Goal: Task Accomplishment & Management: Use online tool/utility

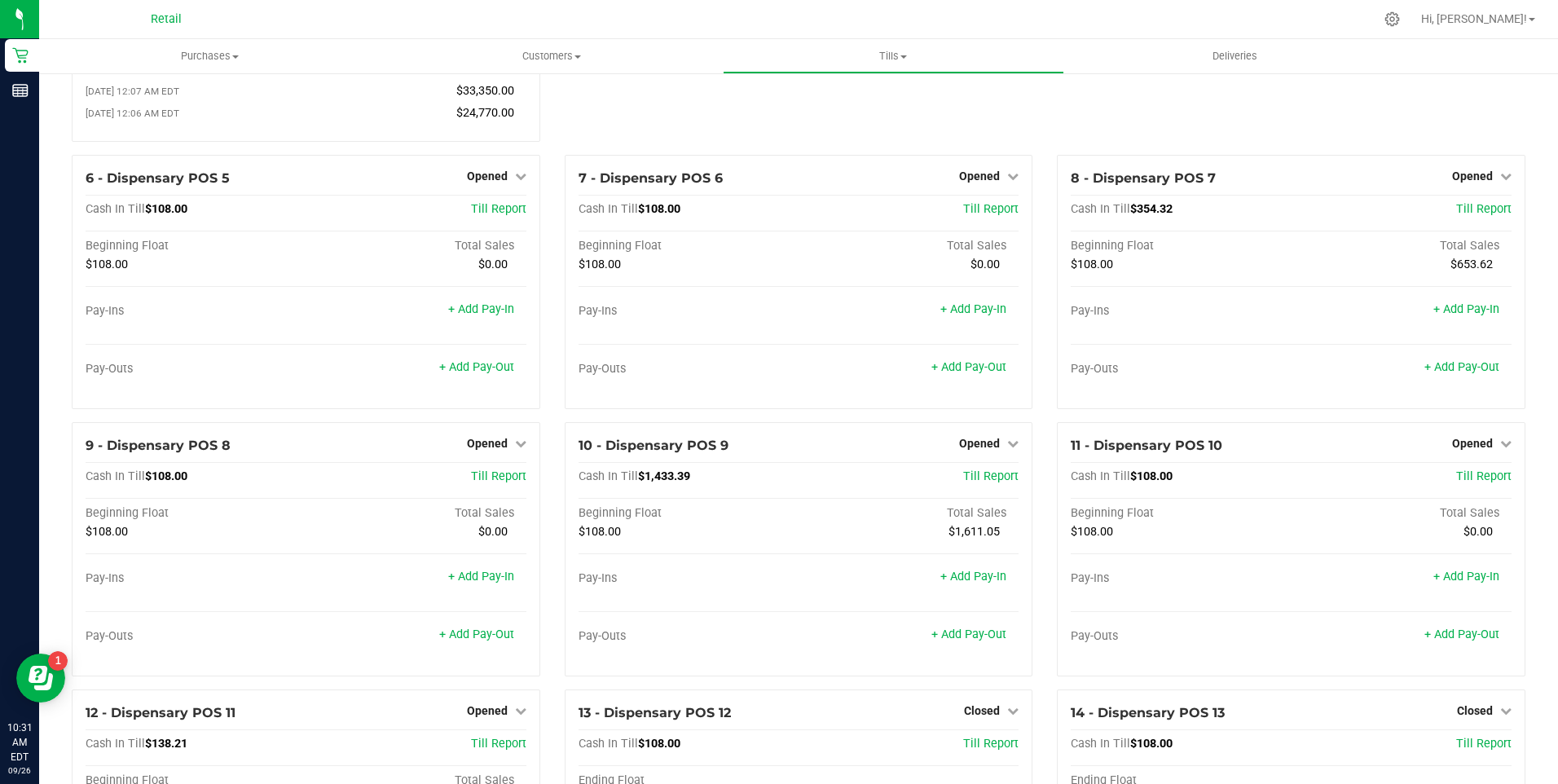
scroll to position [244, 0]
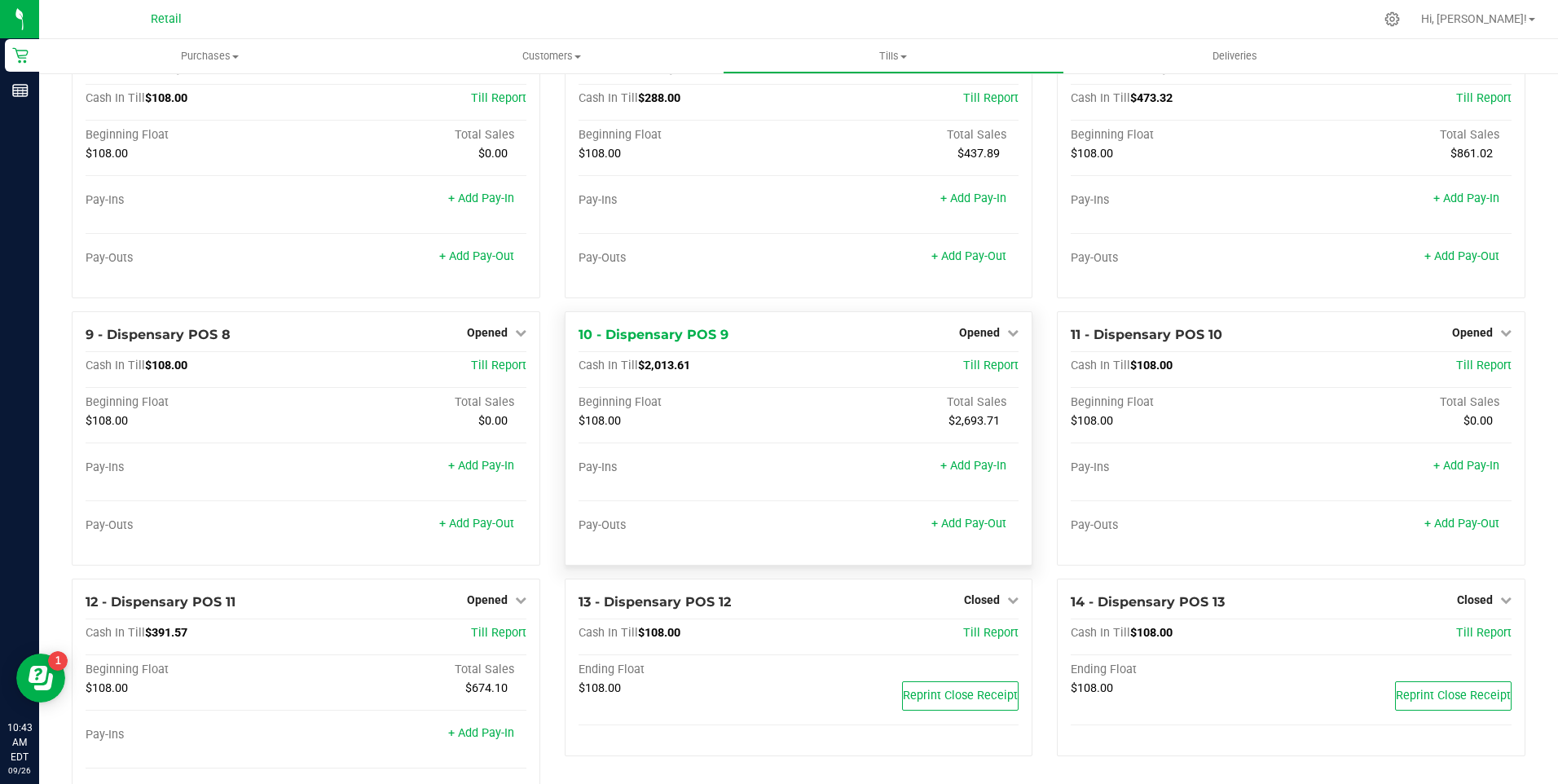
scroll to position [407, 0]
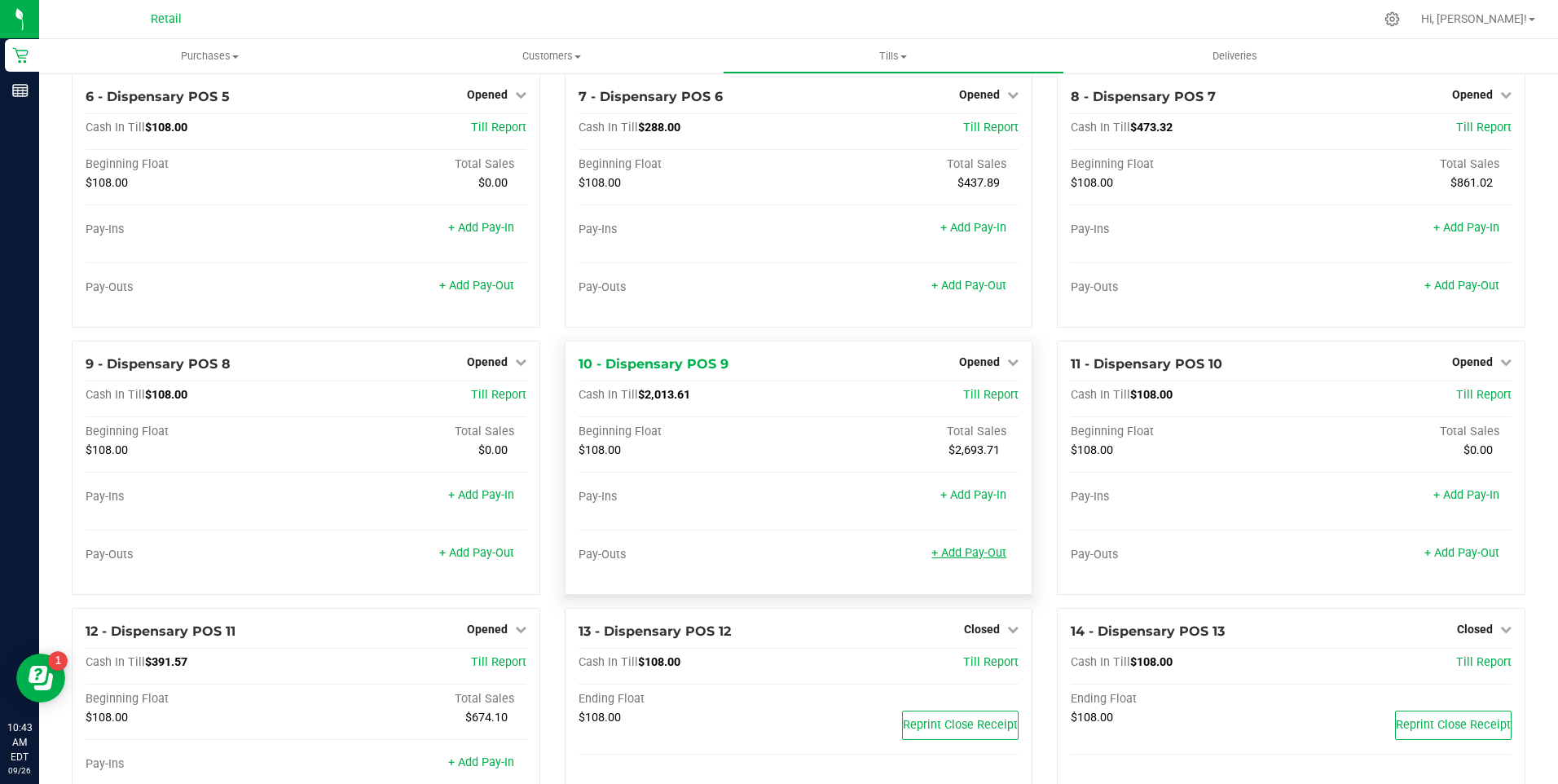
click at [968, 559] on link "+ Add Pay-Out" at bounding box center [969, 552] width 75 height 14
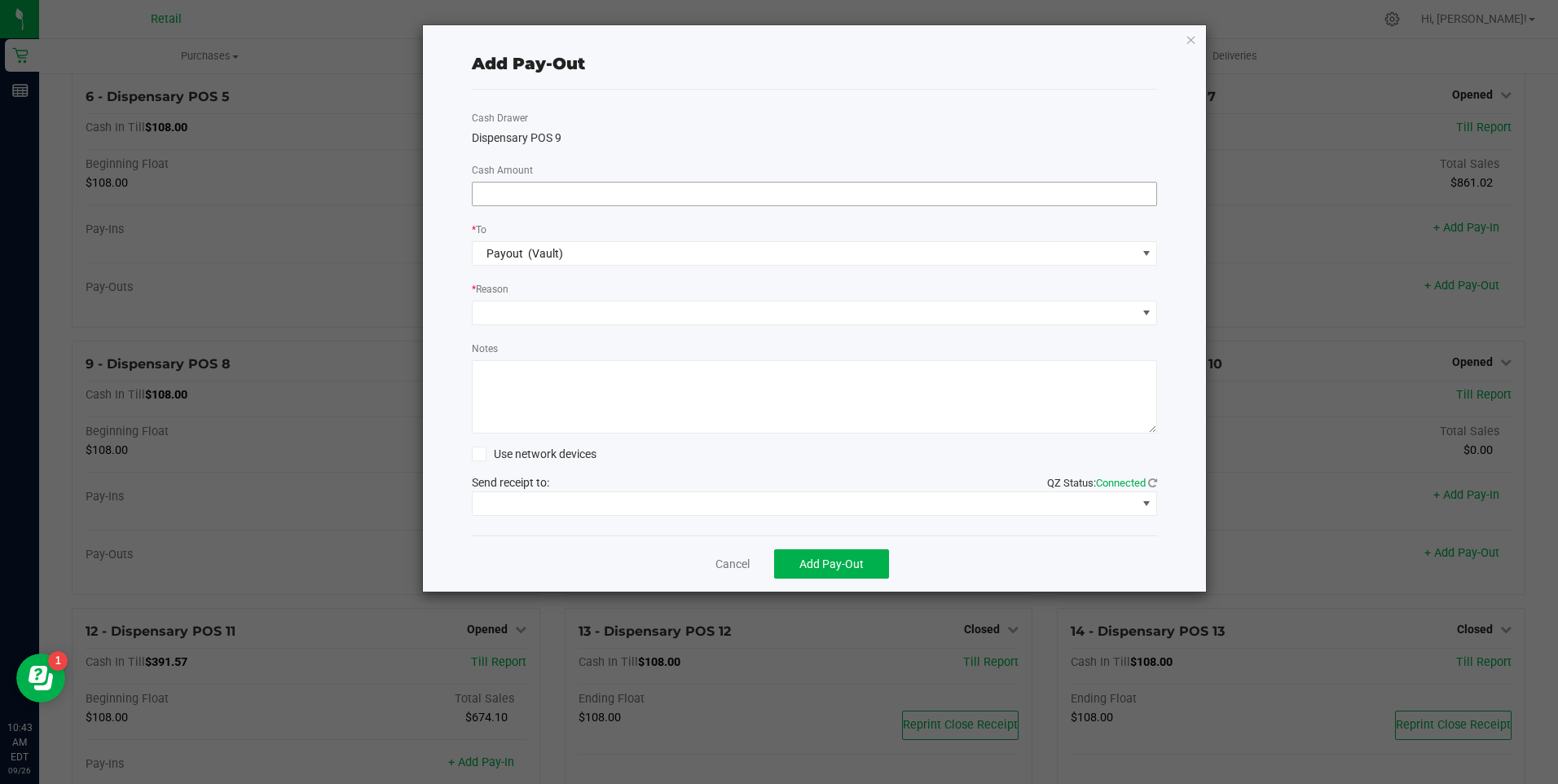
click at [570, 191] on input at bounding box center [814, 193] width 685 height 23
type input "$1,910.00"
click at [535, 319] on span at bounding box center [804, 313] width 665 height 23
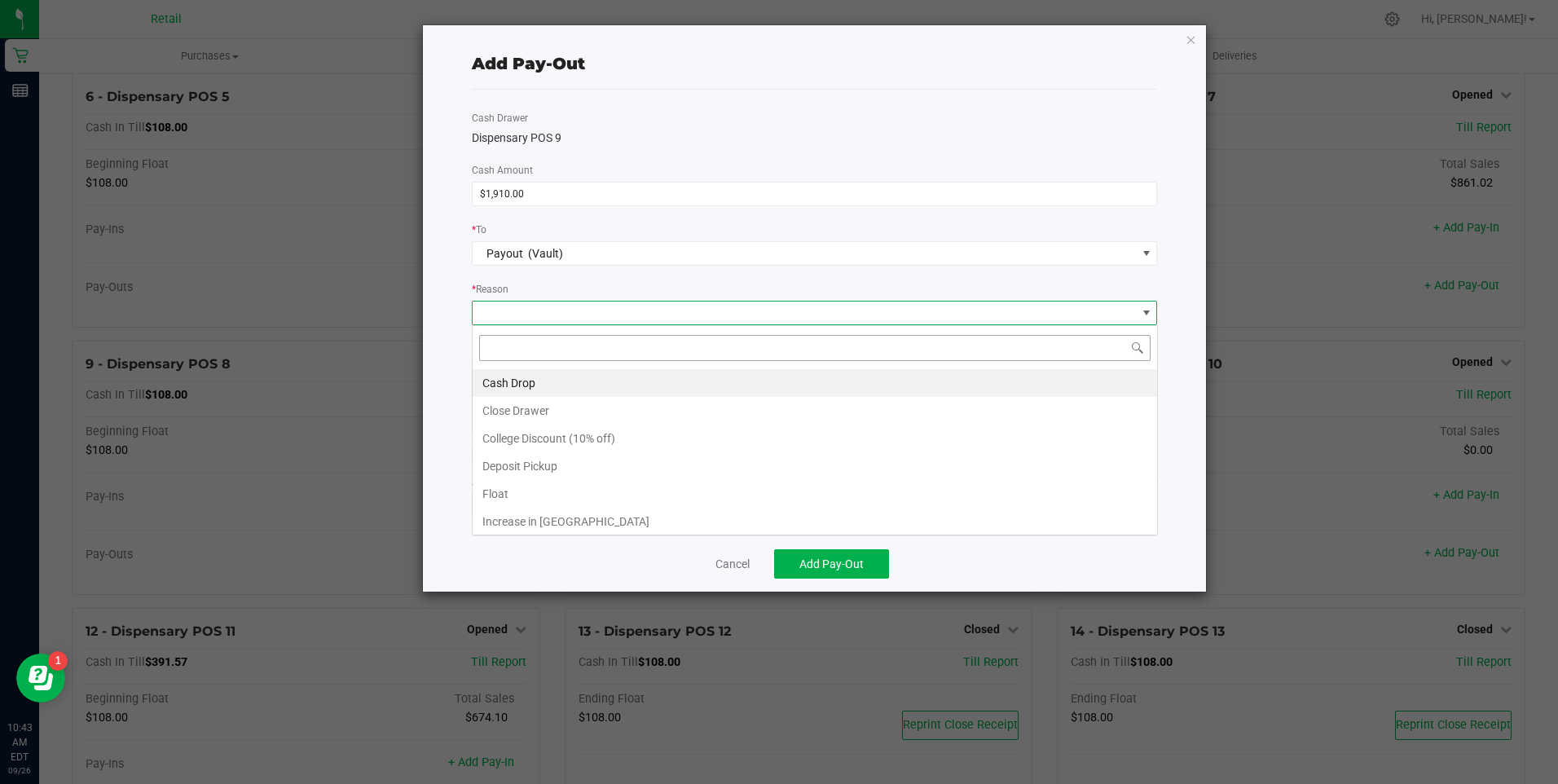
scroll to position [25, 686]
click at [522, 381] on li "Cash Drop" at bounding box center [814, 383] width 685 height 27
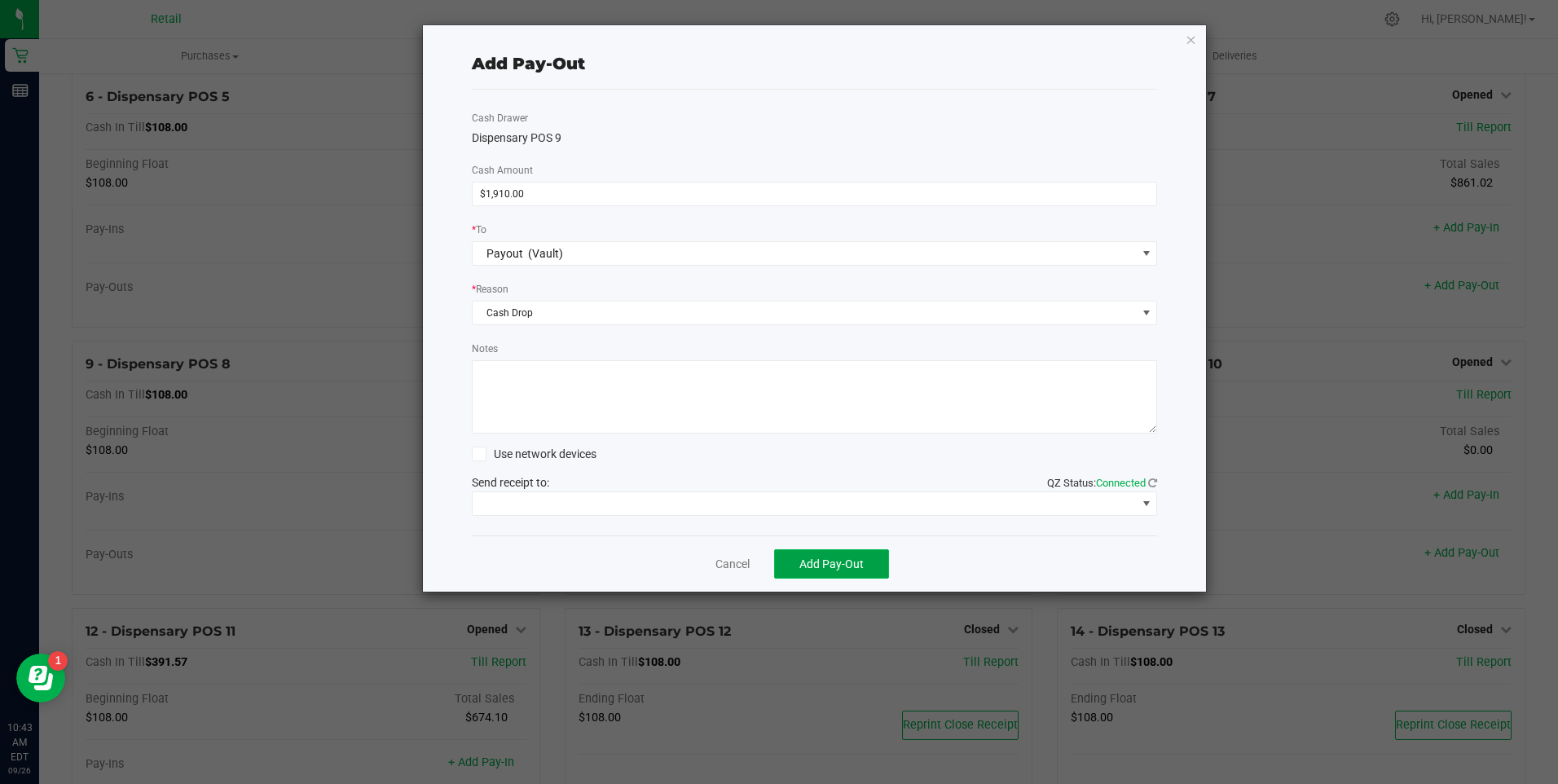
click at [824, 573] on button "Add Pay-Out" at bounding box center [831, 564] width 115 height 29
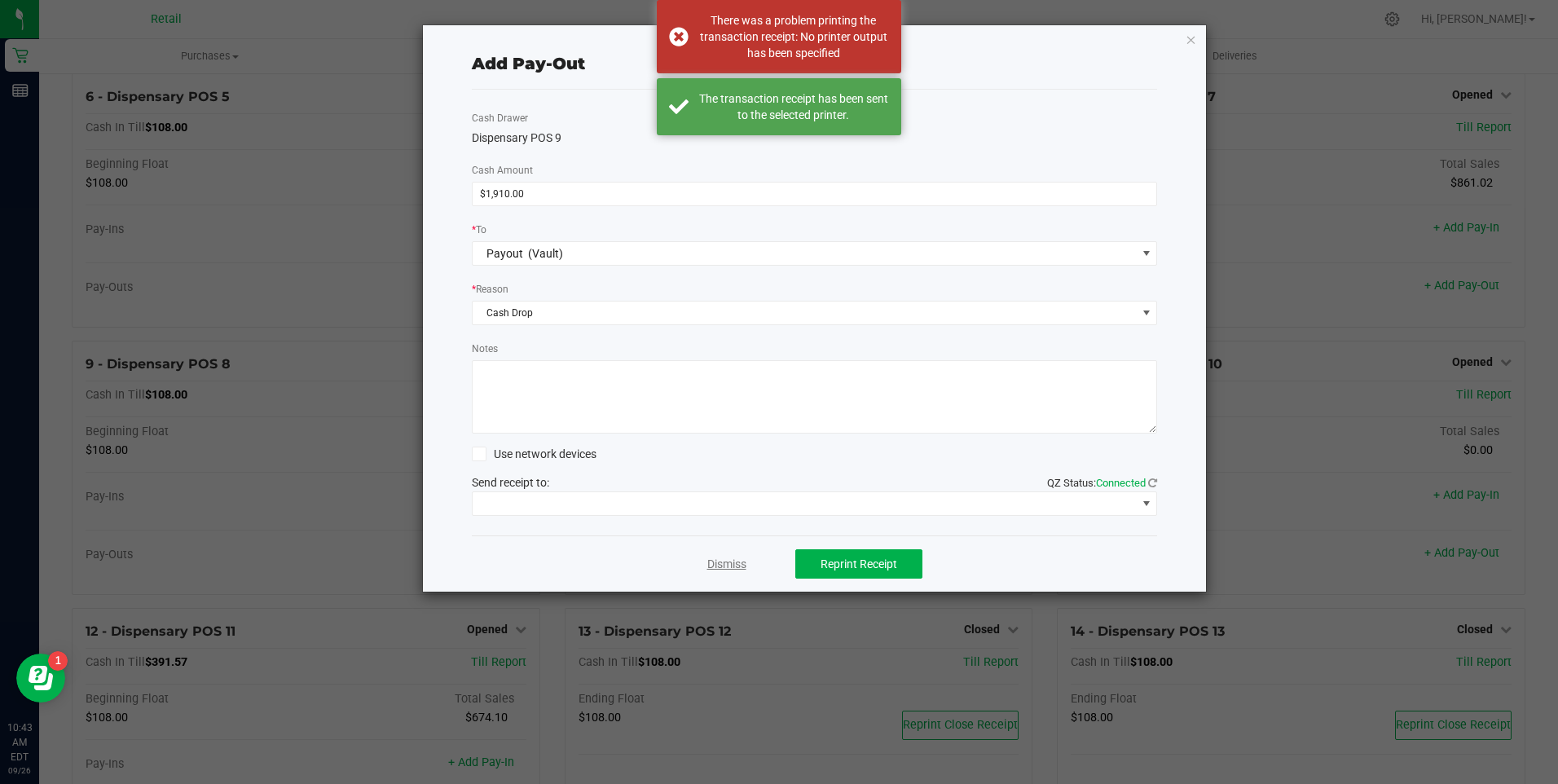
click at [731, 569] on link "Dismiss" at bounding box center [727, 564] width 39 height 17
